Goal: Task Accomplishment & Management: Manage account settings

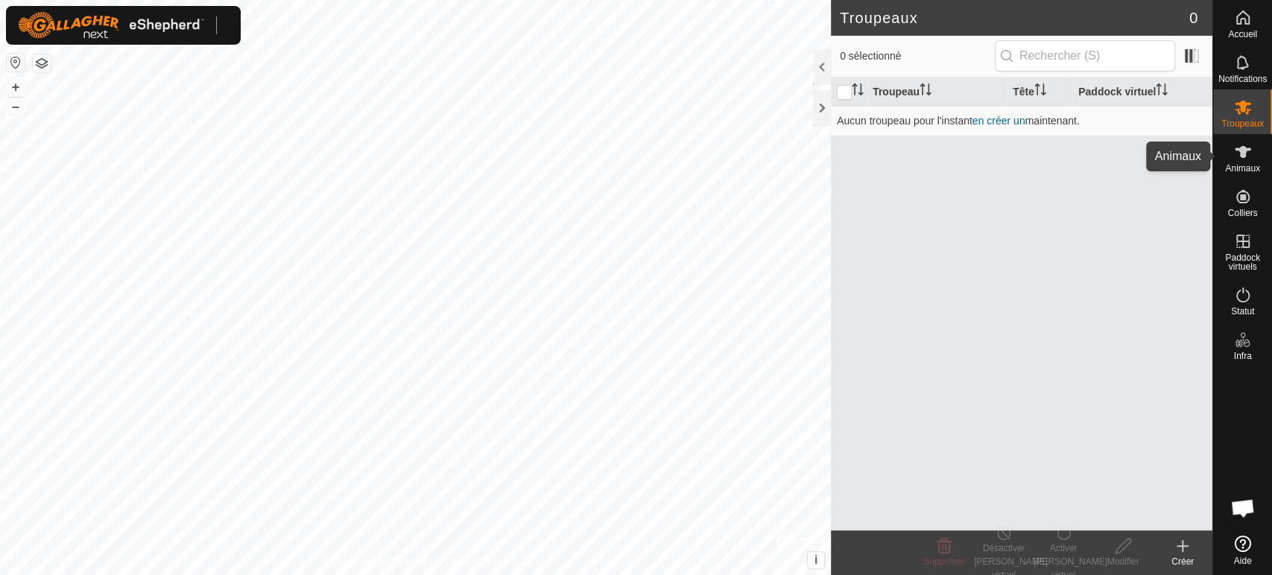
click at [1246, 156] on icon at bounding box center [1243, 152] width 18 height 18
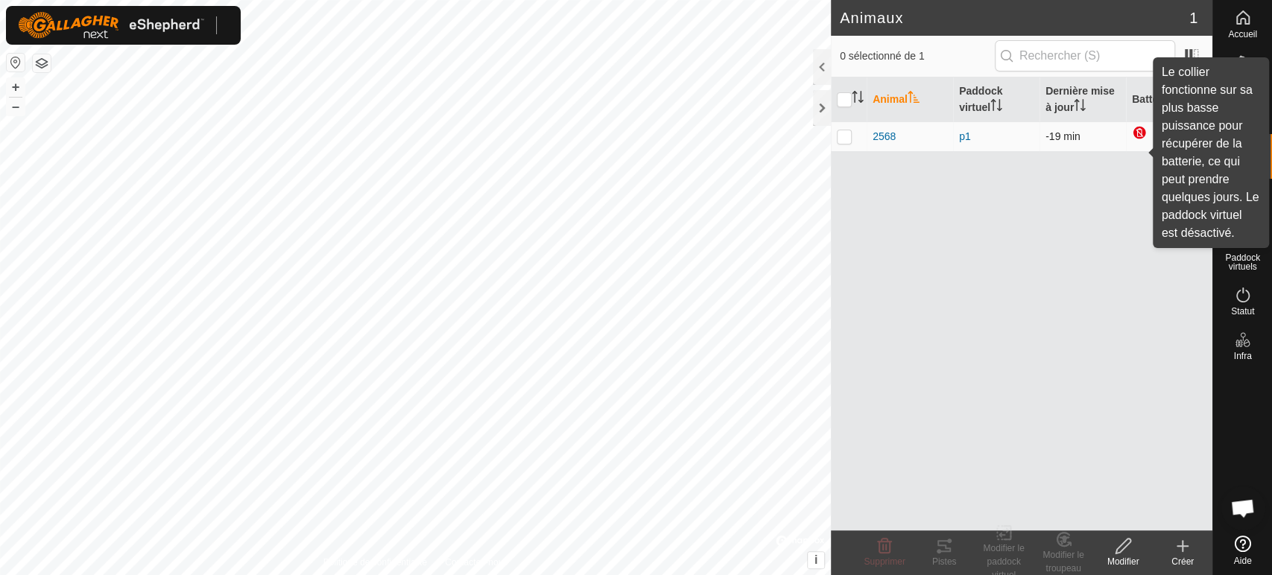
click at [1145, 136] on div at bounding box center [1141, 134] width 18 height 18
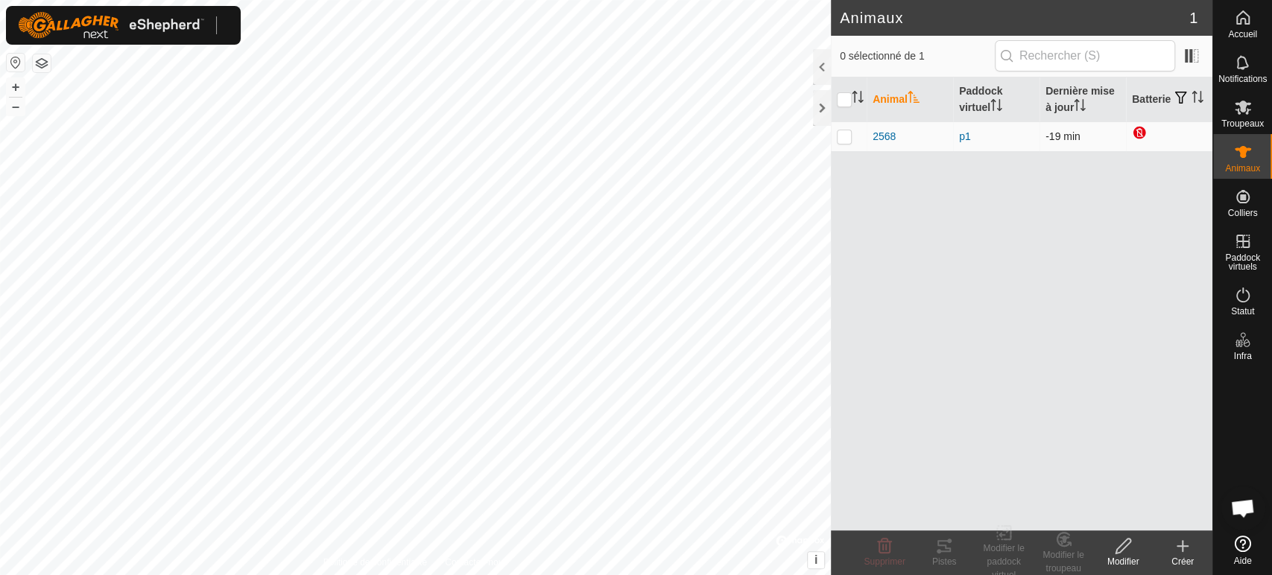
click at [1139, 134] on div at bounding box center [1141, 134] width 18 height 18
click at [1189, 54] on span at bounding box center [1192, 56] width 24 height 24
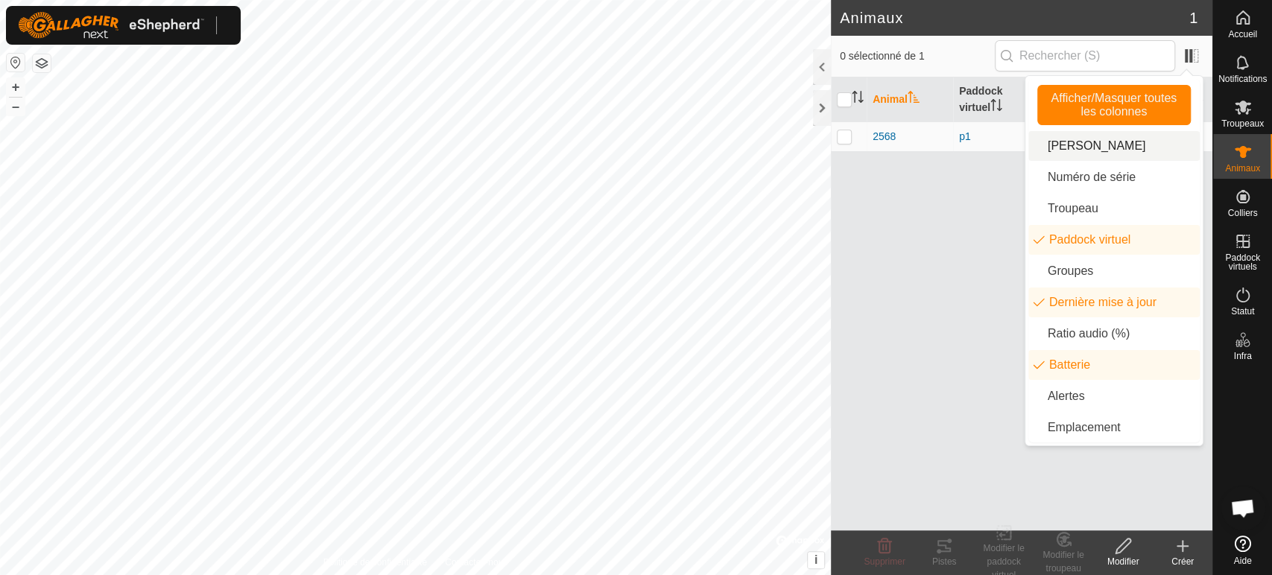
click at [904, 284] on div "Animal Paddock virtuel Dernière mise à jour Batterie 2568 p1 -19 min" at bounding box center [1022, 303] width 382 height 453
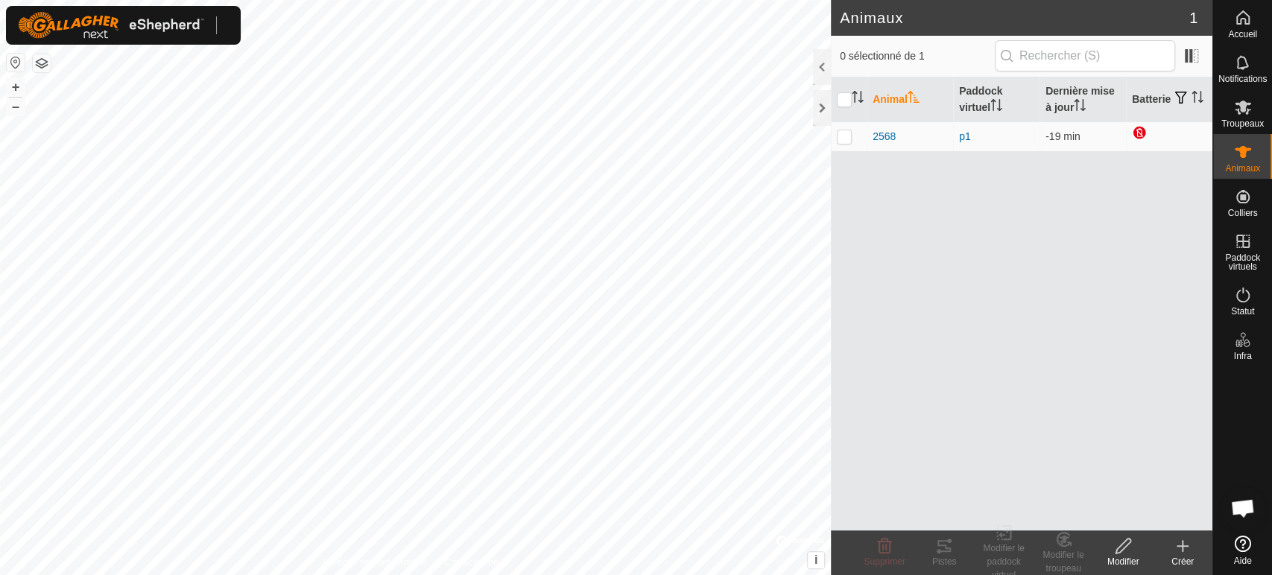
click at [1127, 227] on div "Animal Paddock virtuel Dernière mise à jour Batterie 2568 p1 -19 min" at bounding box center [1022, 303] width 382 height 453
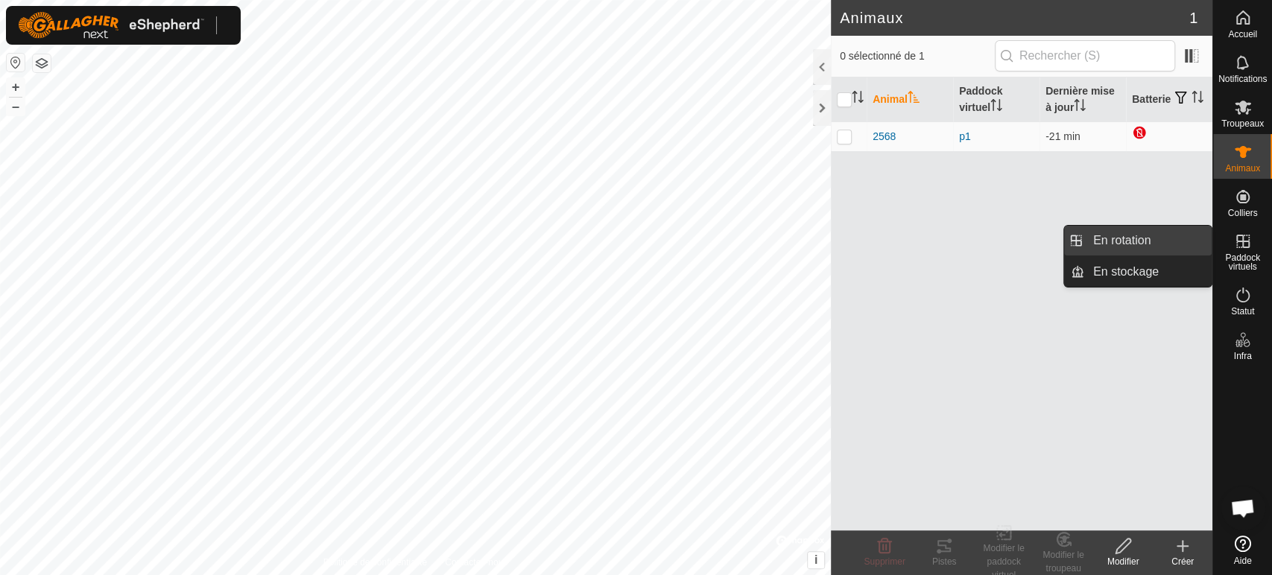
click at [1130, 244] on link "En rotation" at bounding box center [1147, 241] width 127 height 30
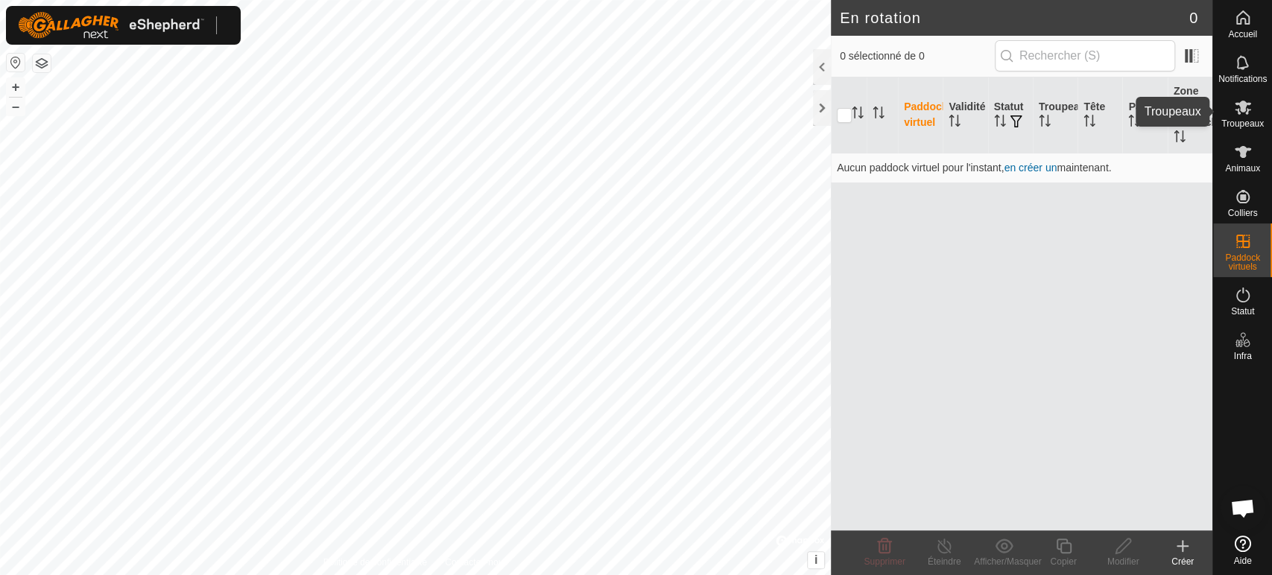
click at [1245, 110] on icon at bounding box center [1243, 107] width 18 height 18
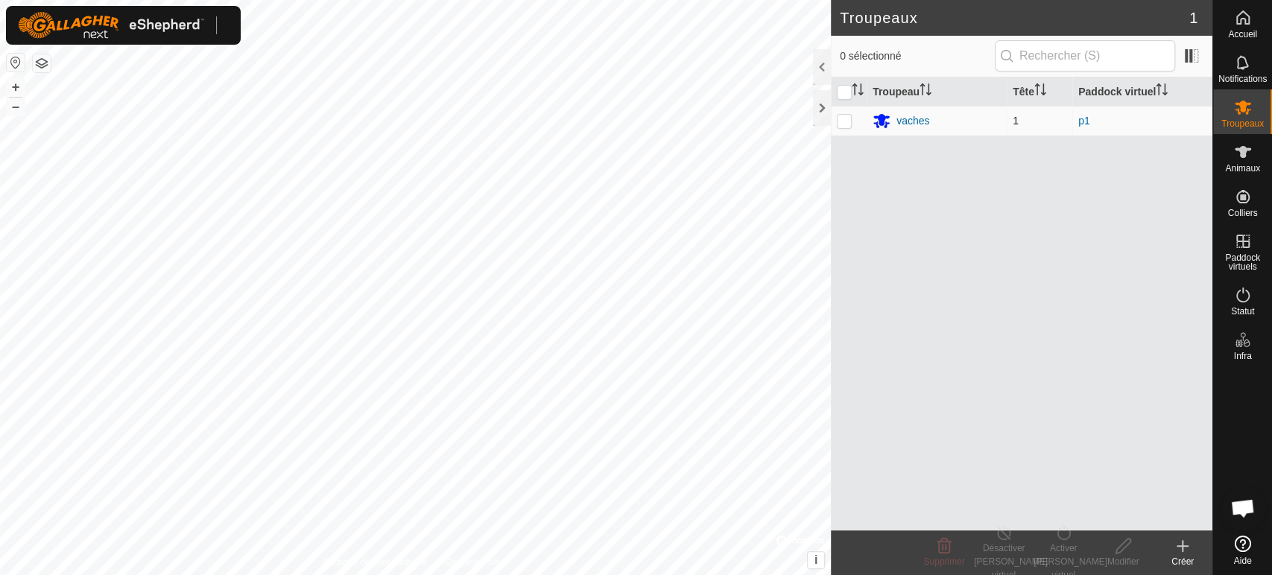
click at [844, 120] on p-checkbox at bounding box center [844, 121] width 15 height 12
checkbox input "true"
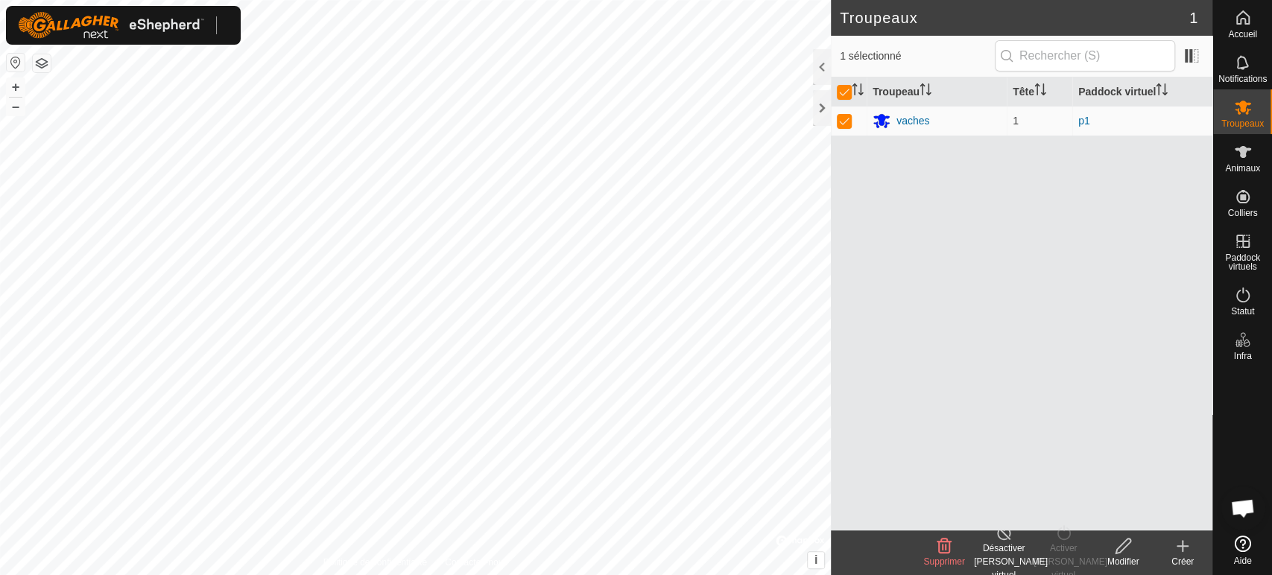
click at [997, 544] on div "Désactiver [PERSON_NAME] virtuel" at bounding box center [1004, 562] width 60 height 40
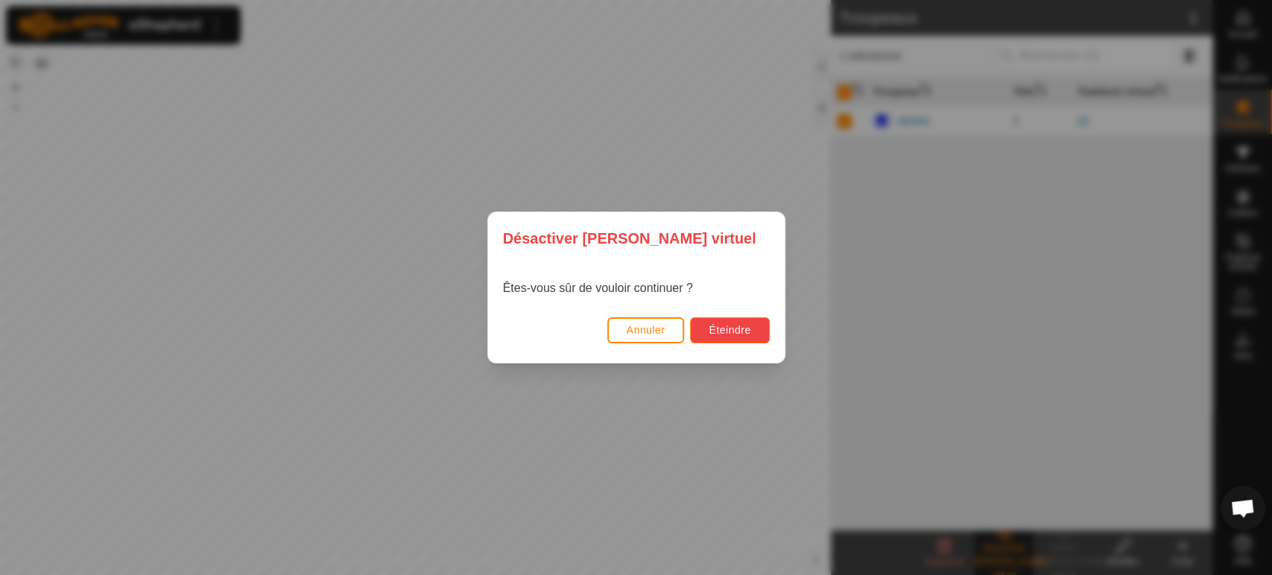
click at [723, 324] on span "Éteindre" at bounding box center [730, 330] width 42 height 12
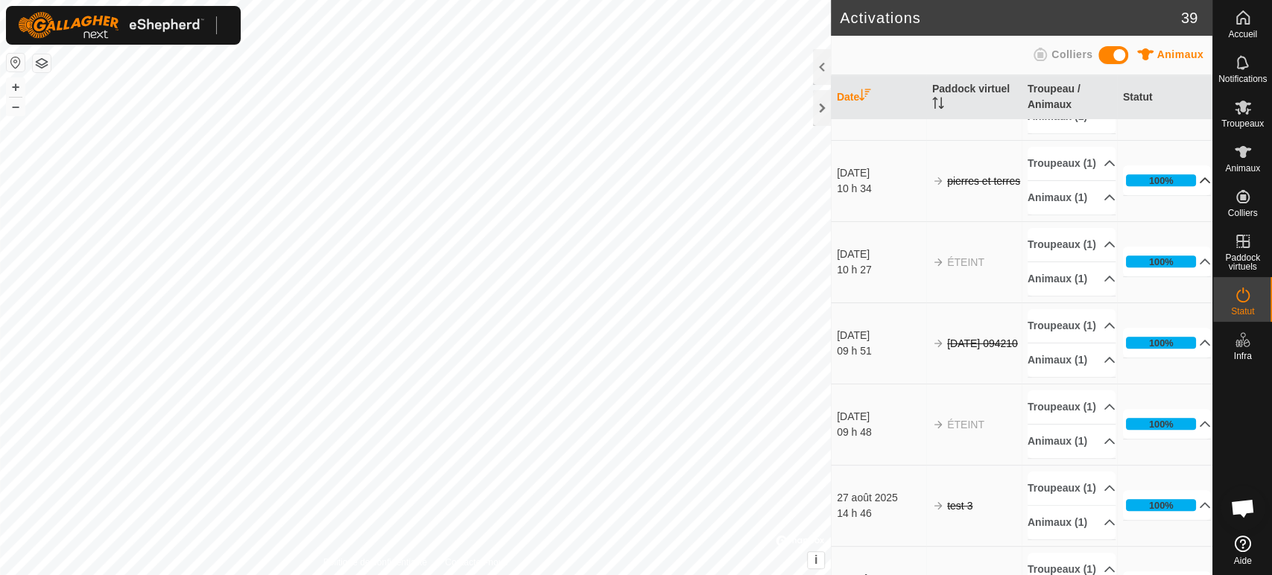
scroll to position [828, 0]
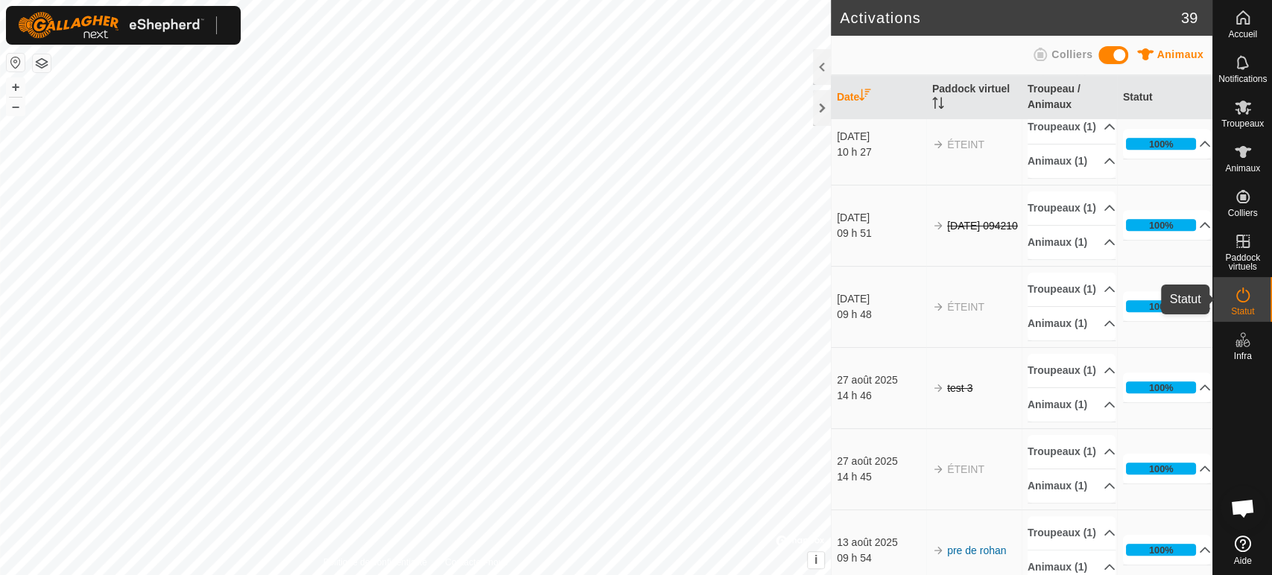
click at [1244, 301] on icon at bounding box center [1242, 295] width 13 height 15
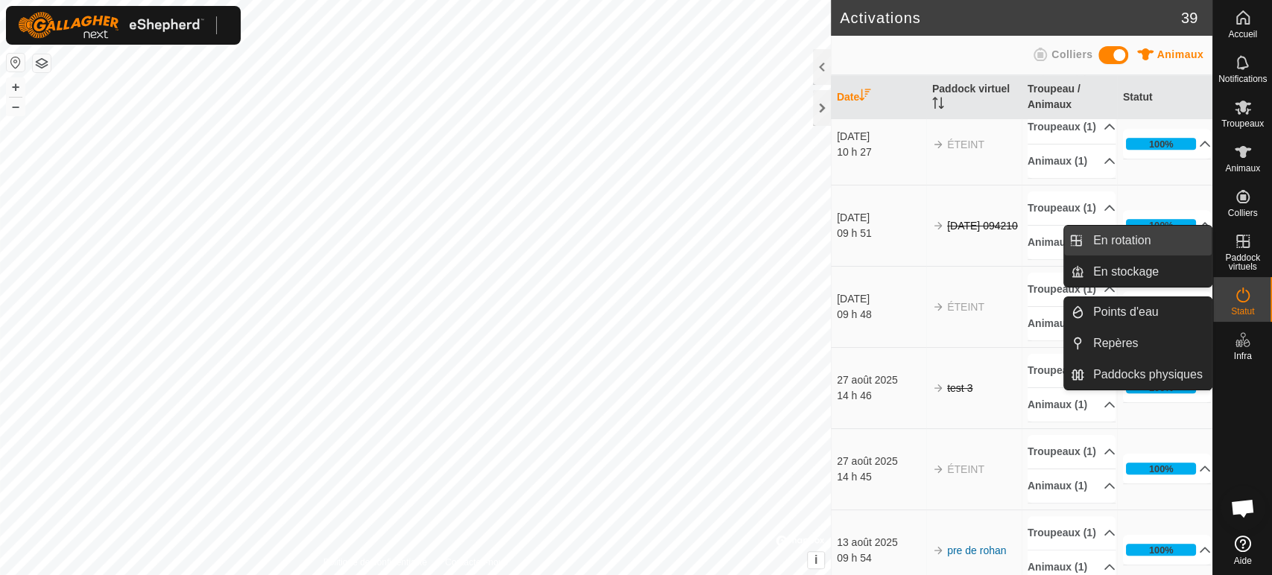
click at [1139, 239] on link "En rotation" at bounding box center [1147, 241] width 127 height 30
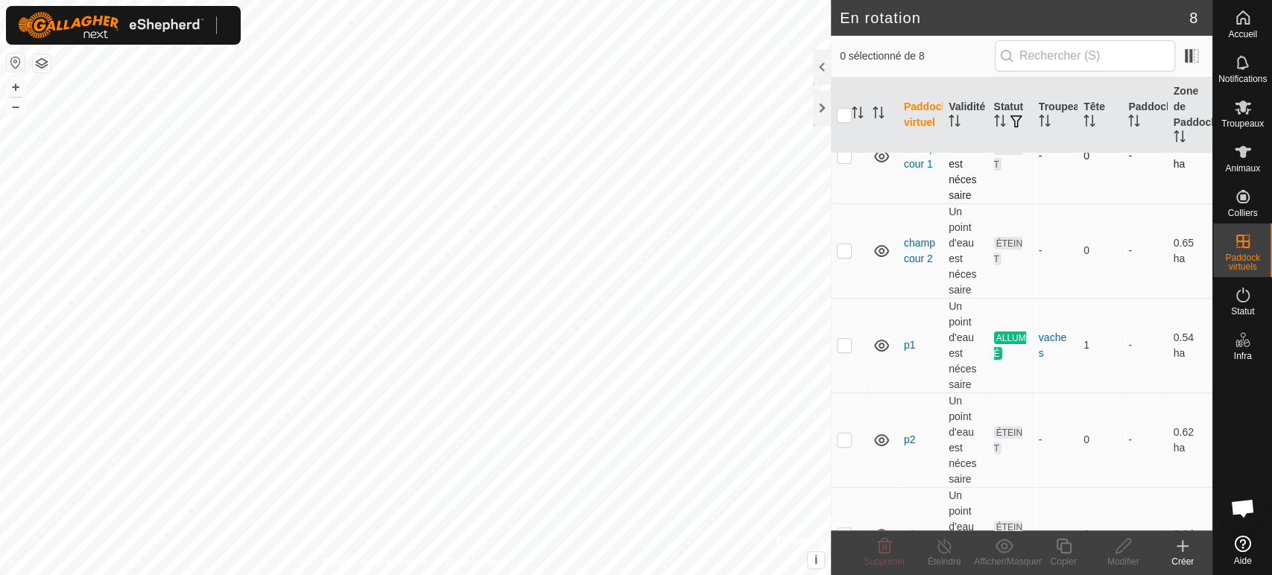
scroll to position [248, 0]
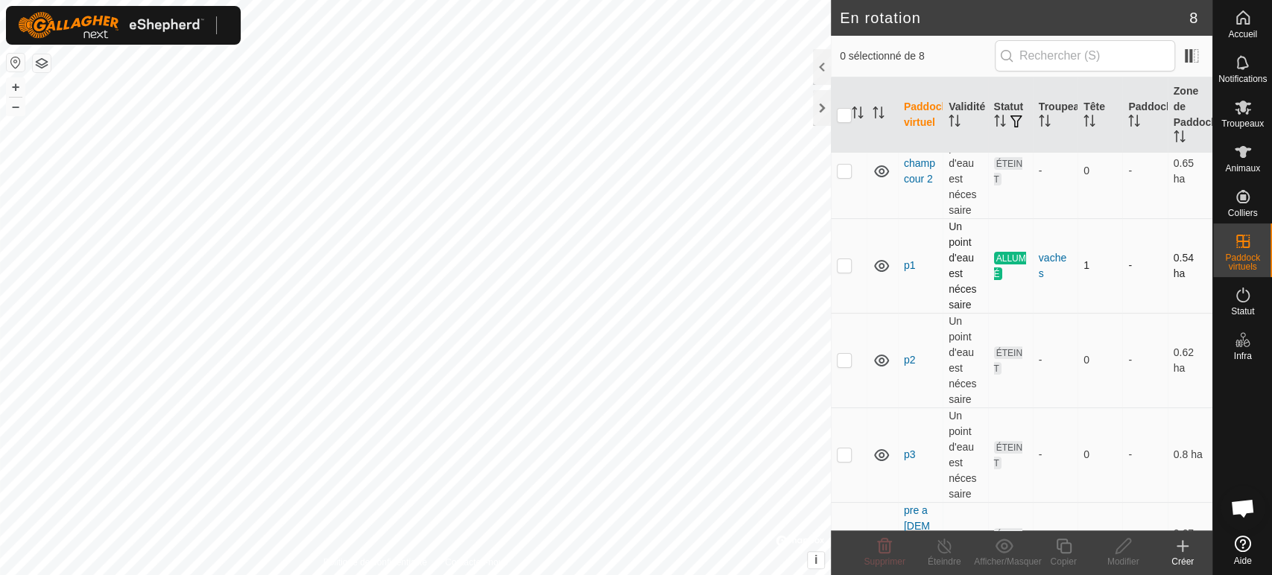
click at [843, 266] on p-checkbox at bounding box center [844, 265] width 15 height 12
checkbox input "true"
click at [946, 551] on icon at bounding box center [944, 546] width 19 height 18
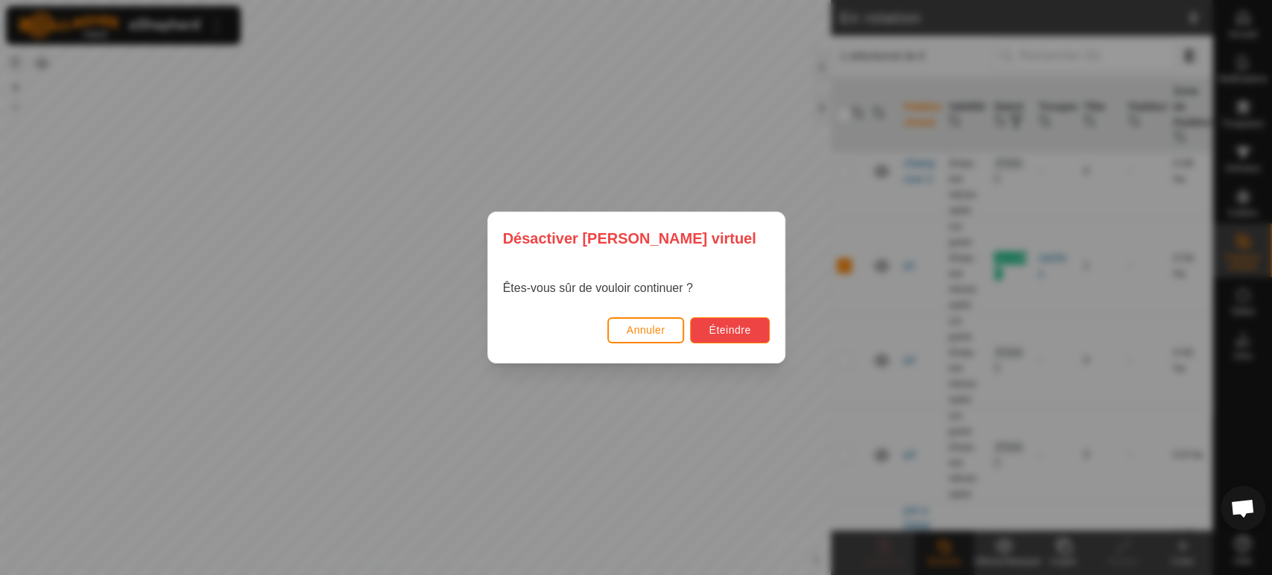
click at [733, 326] on span "Éteindre" at bounding box center [730, 330] width 42 height 12
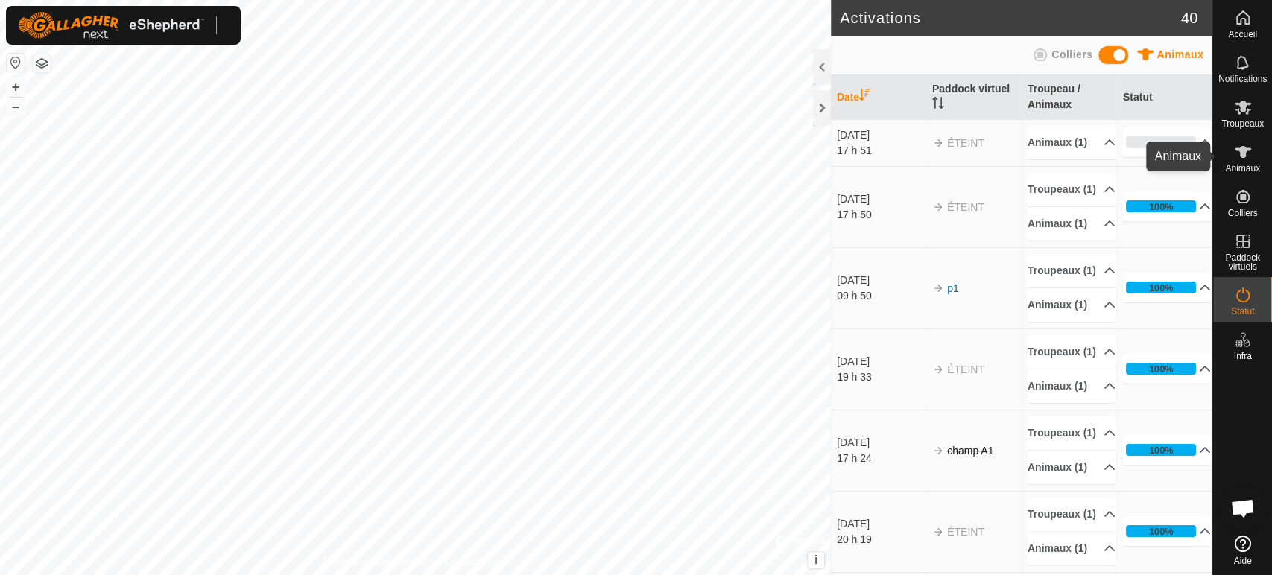
click at [1238, 156] on icon at bounding box center [1243, 152] width 18 height 18
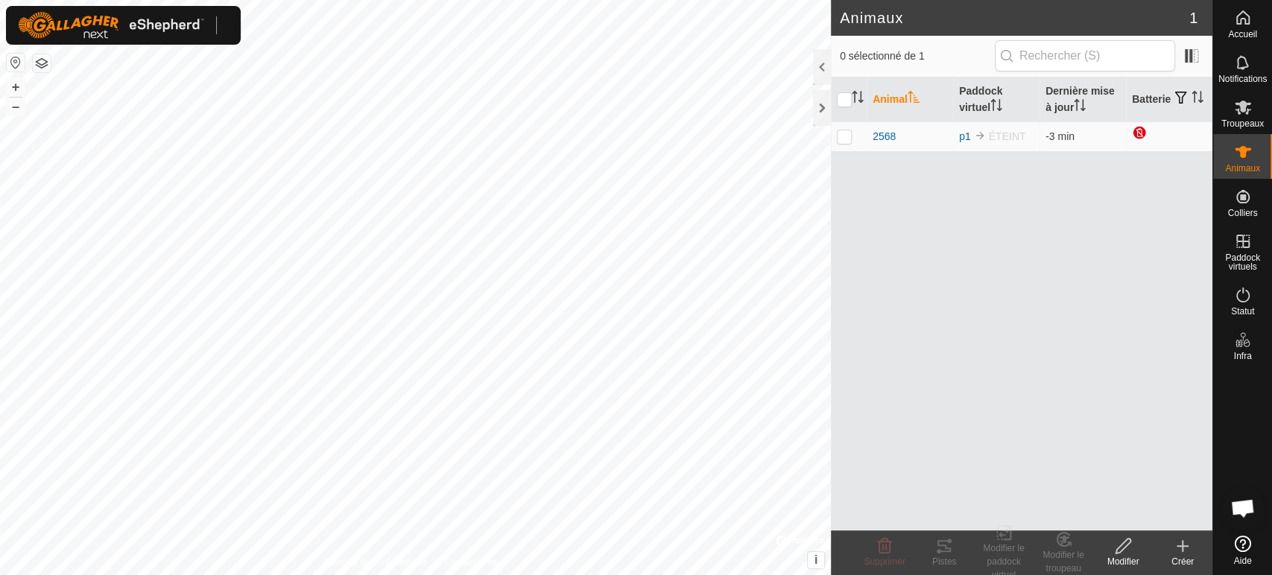
click at [1246, 159] on icon at bounding box center [1243, 152] width 18 height 18
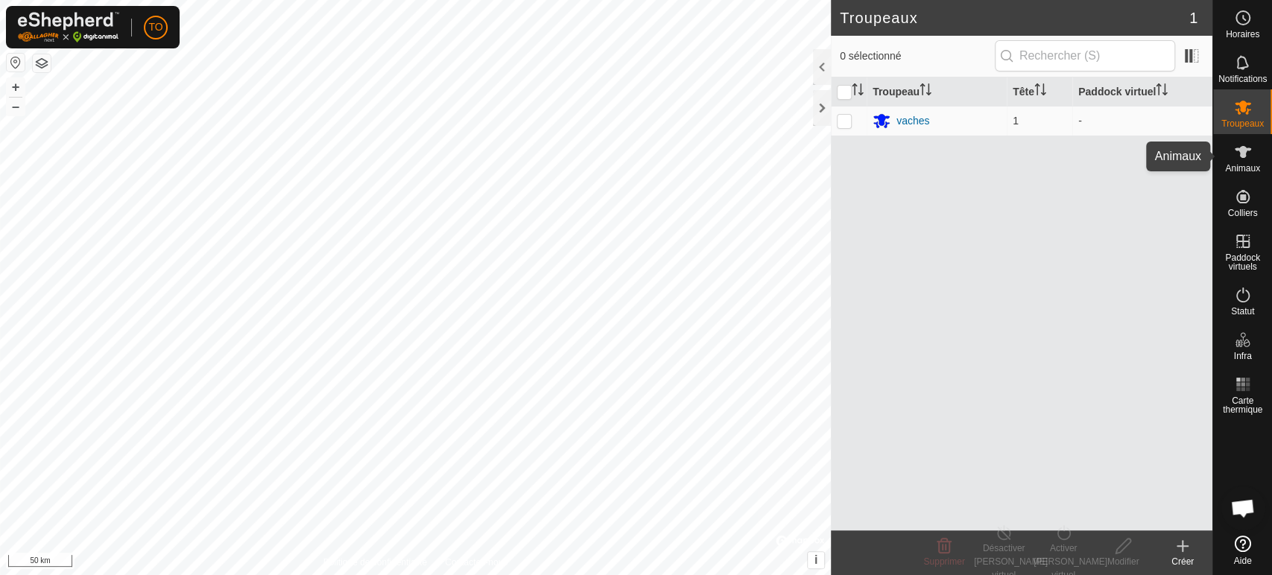
click at [1244, 156] on icon at bounding box center [1243, 152] width 16 height 12
